Goal: Share content

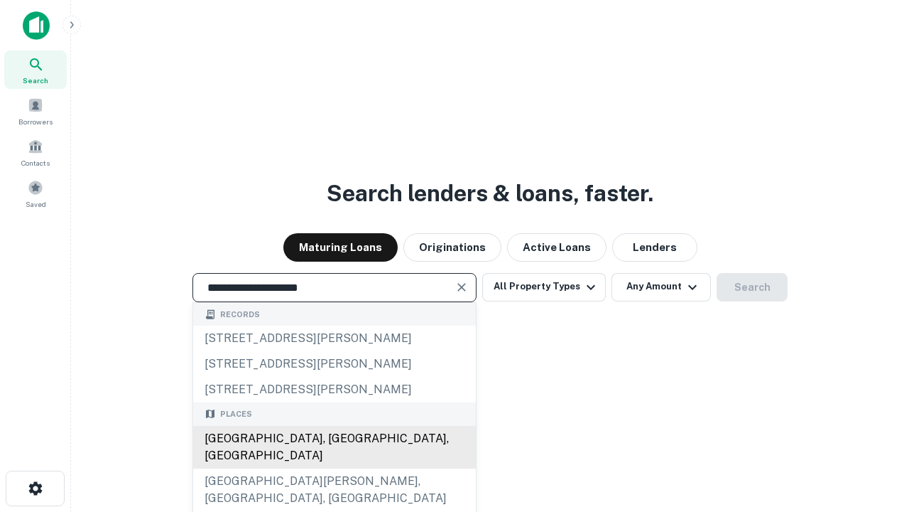
click at [334, 468] on div "[GEOGRAPHIC_DATA], [GEOGRAPHIC_DATA], [GEOGRAPHIC_DATA]" at bounding box center [334, 447] width 283 height 43
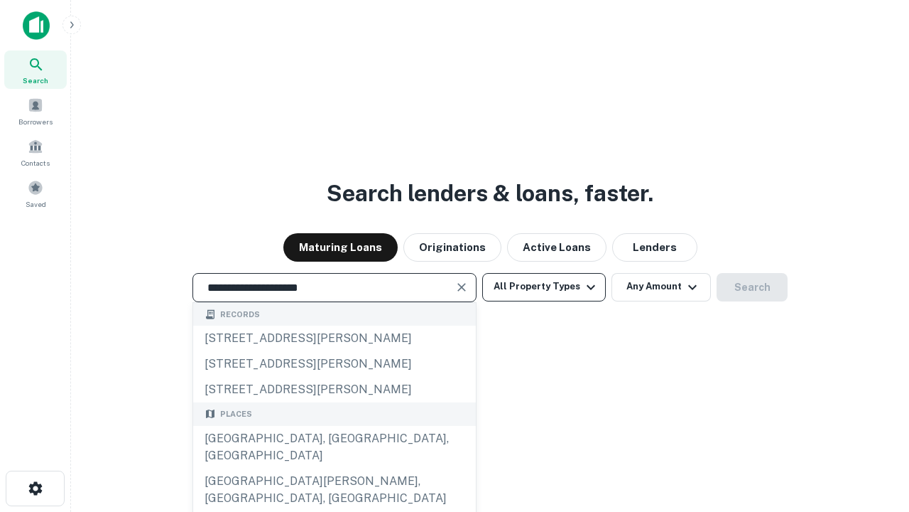
type input "**********"
click at [544, 286] on button "All Property Types" at bounding box center [544, 287] width 124 height 28
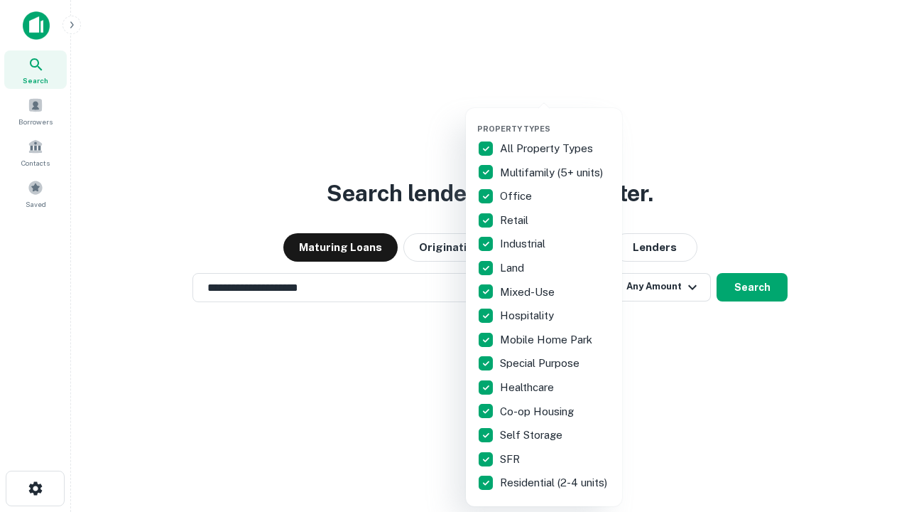
click at [556, 119] on button "button" at bounding box center [555, 119] width 156 height 1
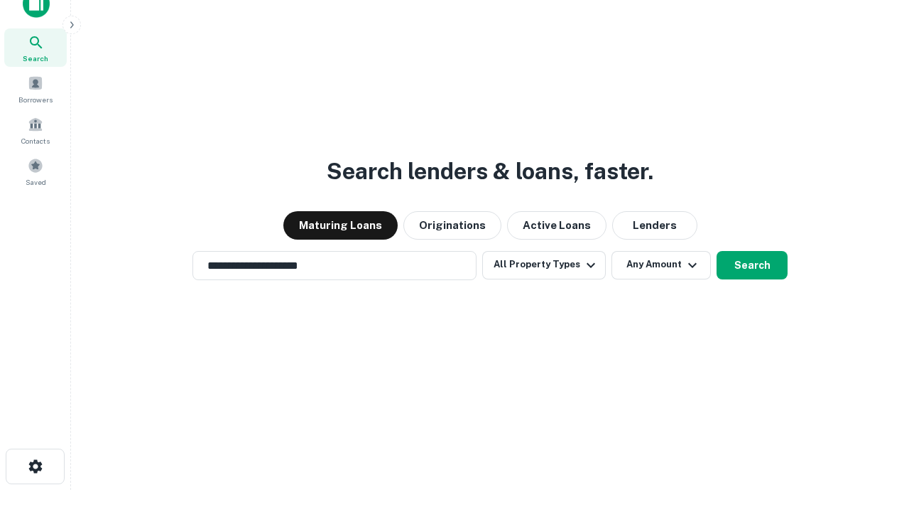
scroll to position [9, 171]
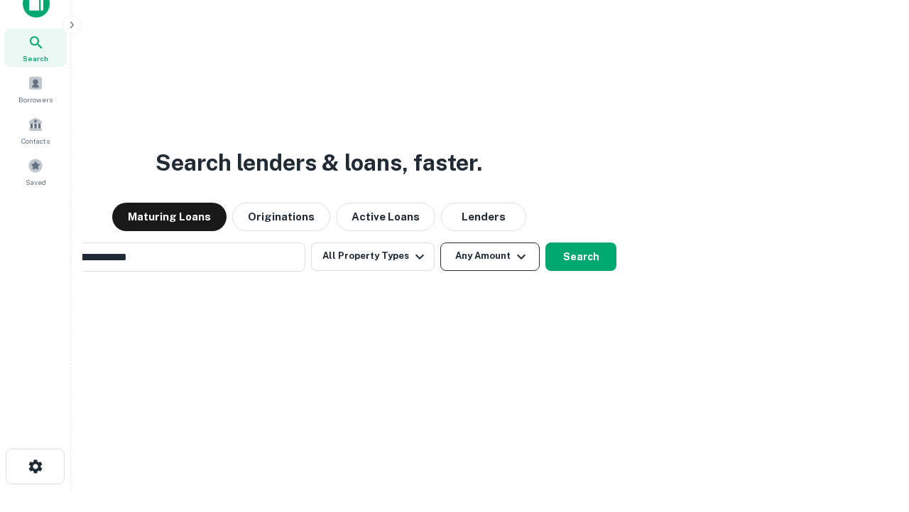
click at [441, 242] on button "Any Amount" at bounding box center [490, 256] width 99 height 28
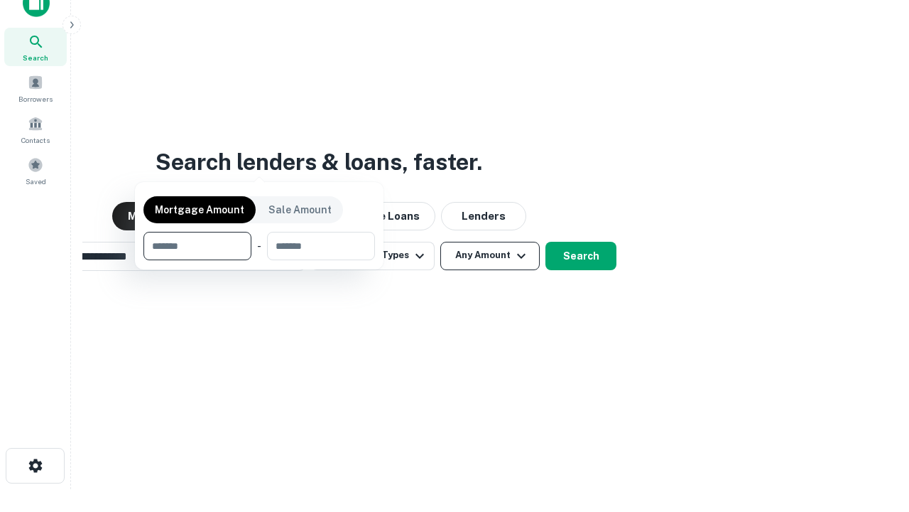
scroll to position [102, 402]
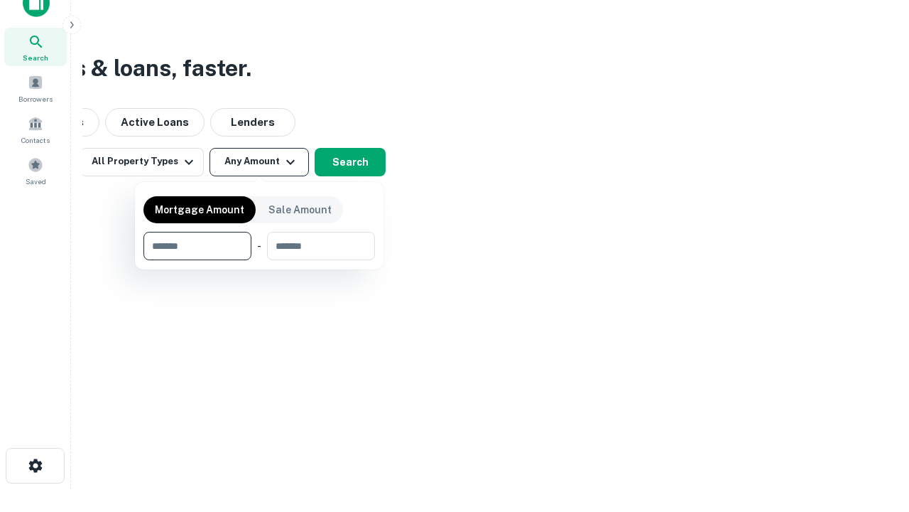
type input "*******"
click at [259, 260] on button "button" at bounding box center [260, 260] width 232 height 1
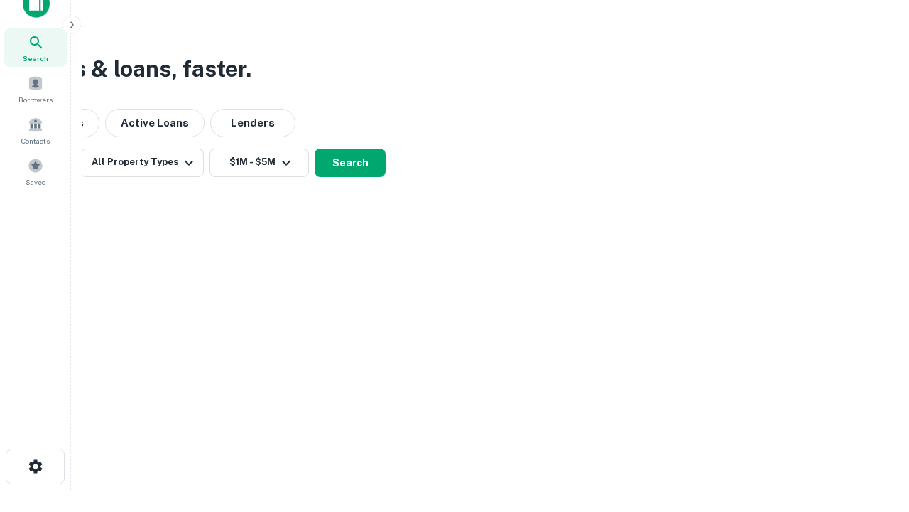
scroll to position [9, 262]
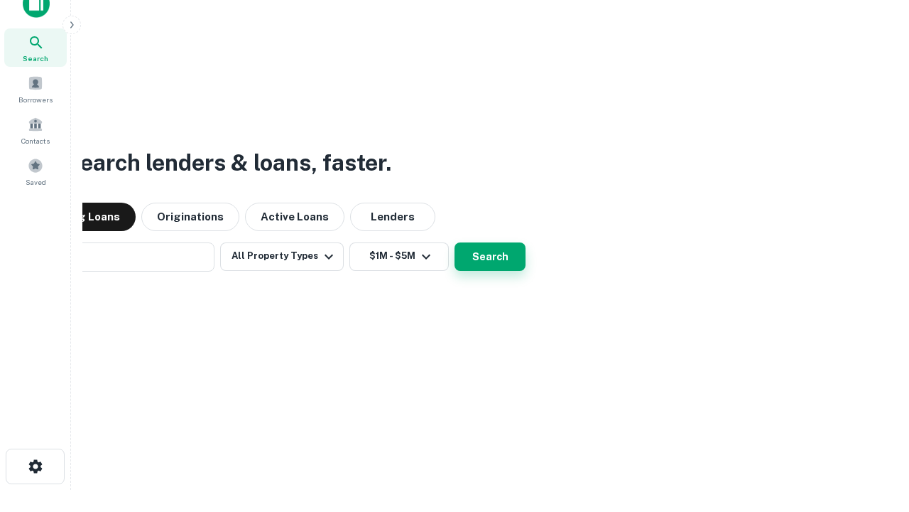
click at [455, 242] on button "Search" at bounding box center [490, 256] width 71 height 28
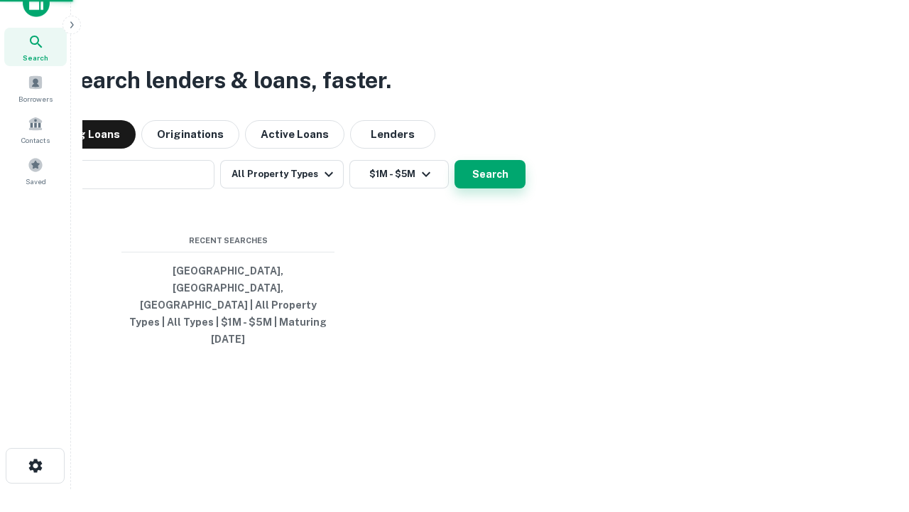
scroll to position [38, 402]
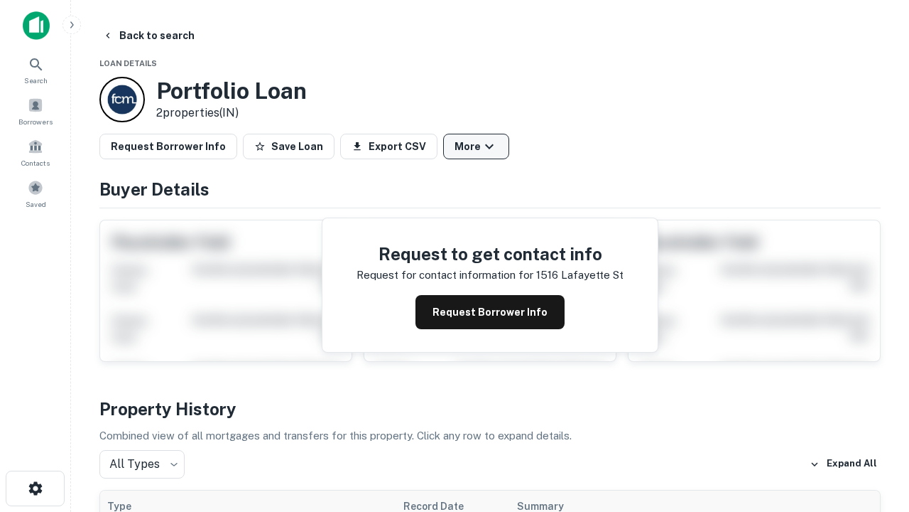
click at [476, 146] on button "More" at bounding box center [476, 147] width 66 height 26
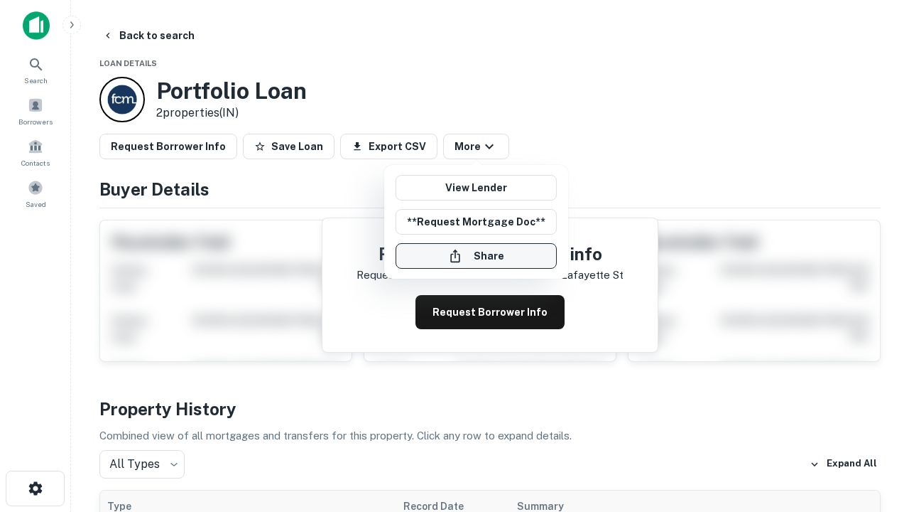
click at [476, 256] on button "Share" at bounding box center [476, 256] width 161 height 26
